Goal: Check status: Check status

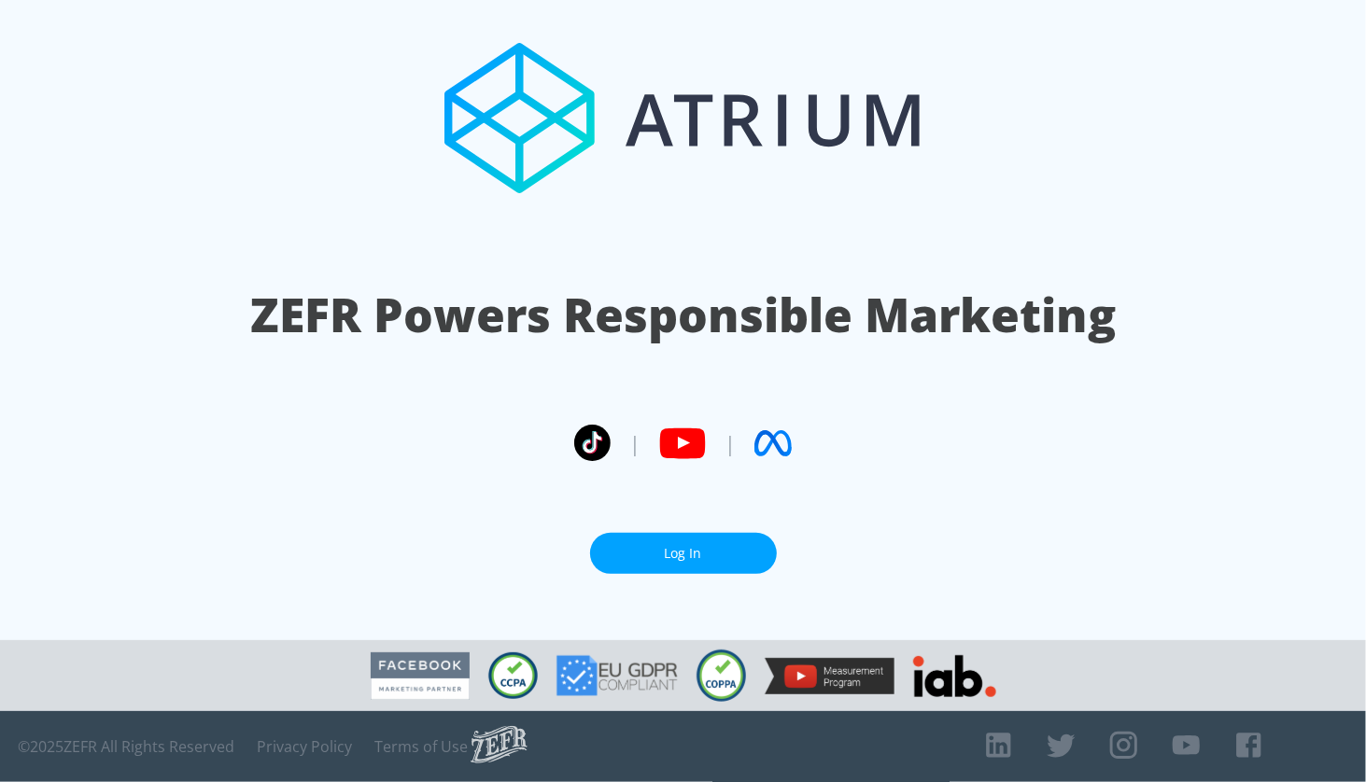
click at [655, 538] on link "Log In" at bounding box center [683, 554] width 187 height 42
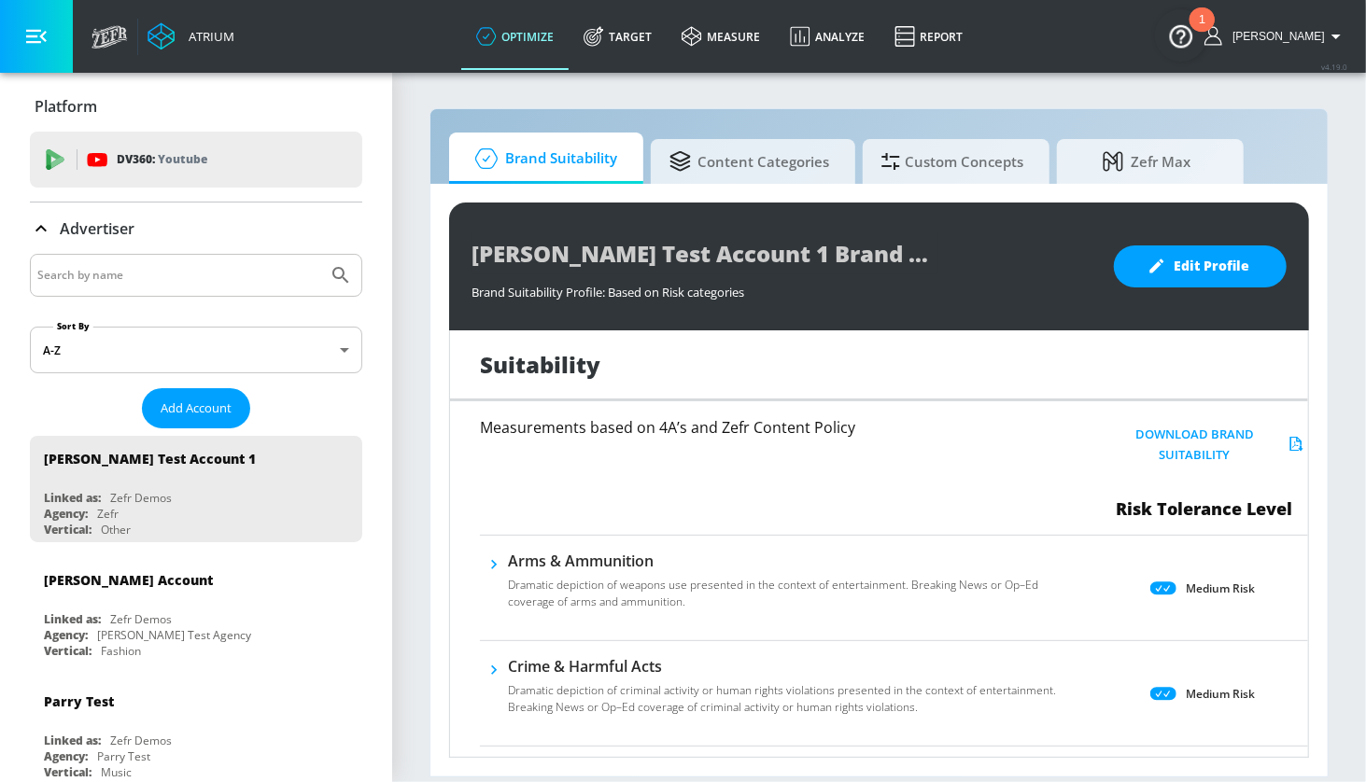
click at [147, 286] on input "Search by name" at bounding box center [178, 275] width 283 height 24
type input "the general"
click at [320, 255] on button "Submit Search" at bounding box center [340, 275] width 41 height 41
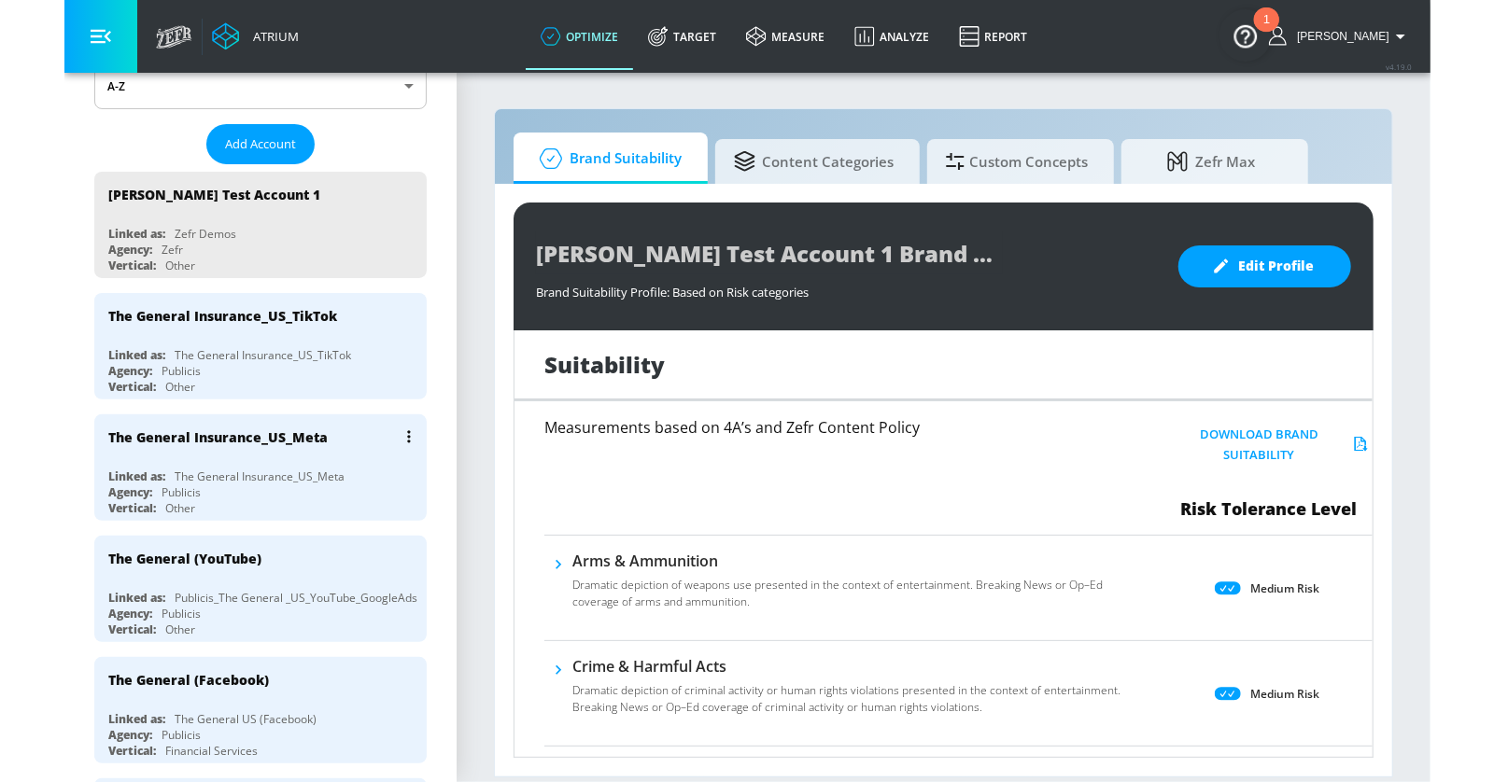
scroll to position [277, 0]
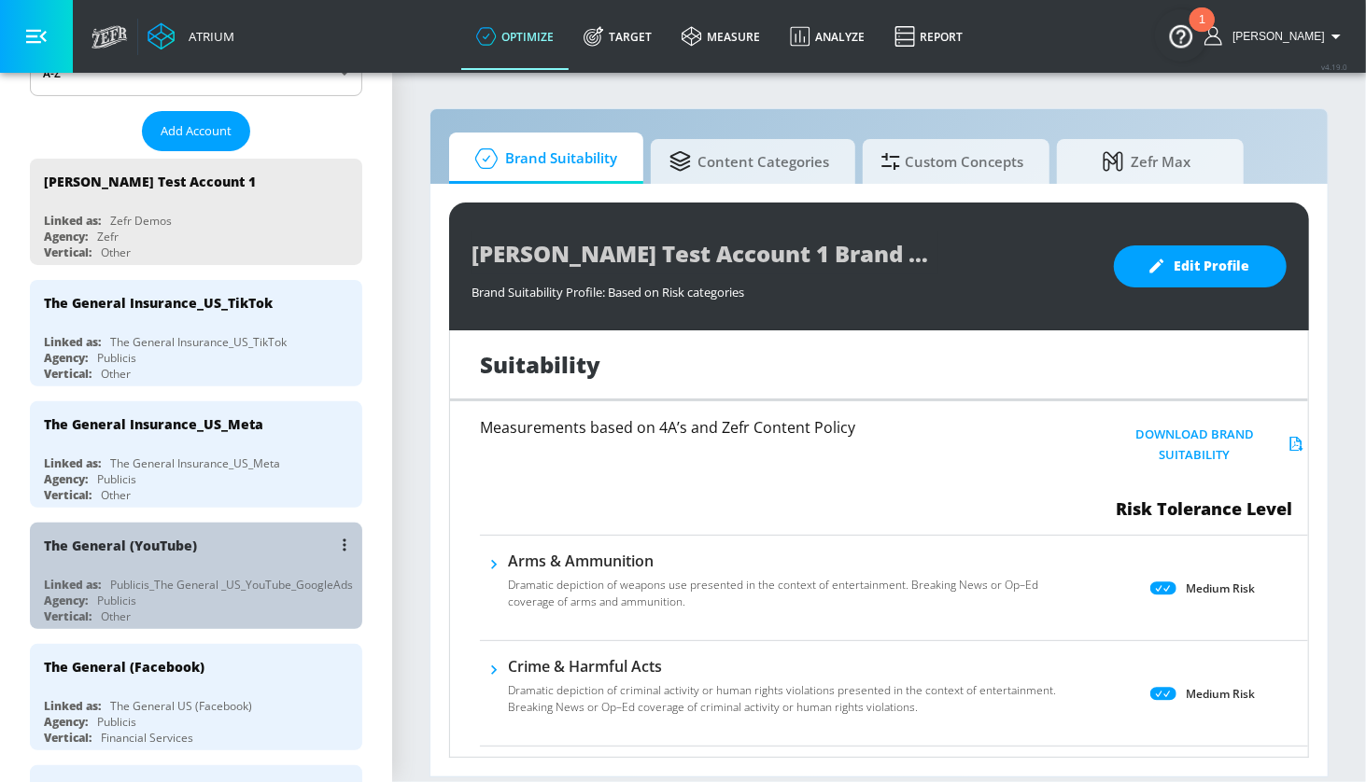
click at [248, 609] on div "Vertical: Other" at bounding box center [201, 617] width 314 height 16
